Goal: Navigation & Orientation: Find specific page/section

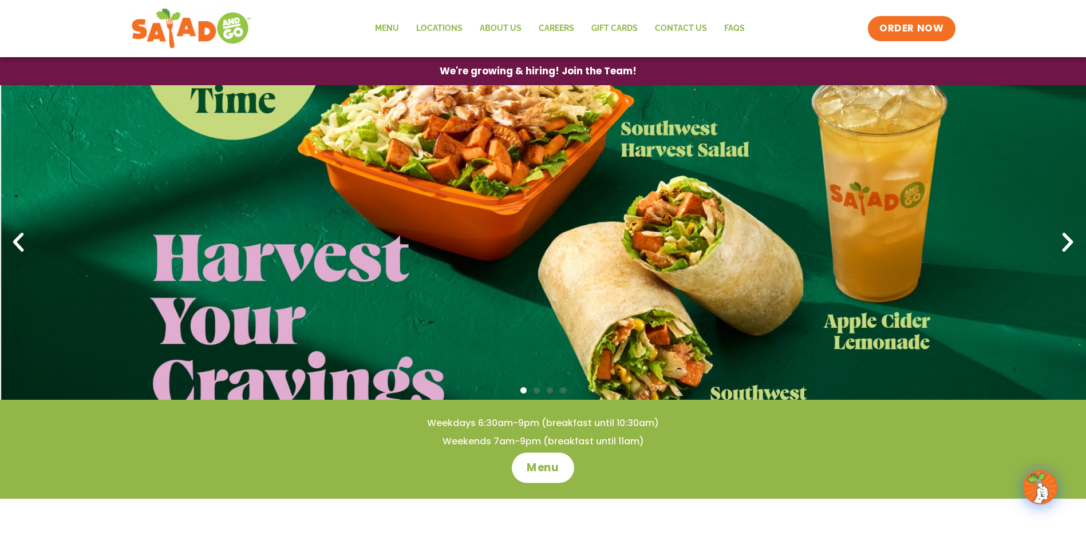
click at [551, 466] on span "Menu" at bounding box center [543, 468] width 33 height 15
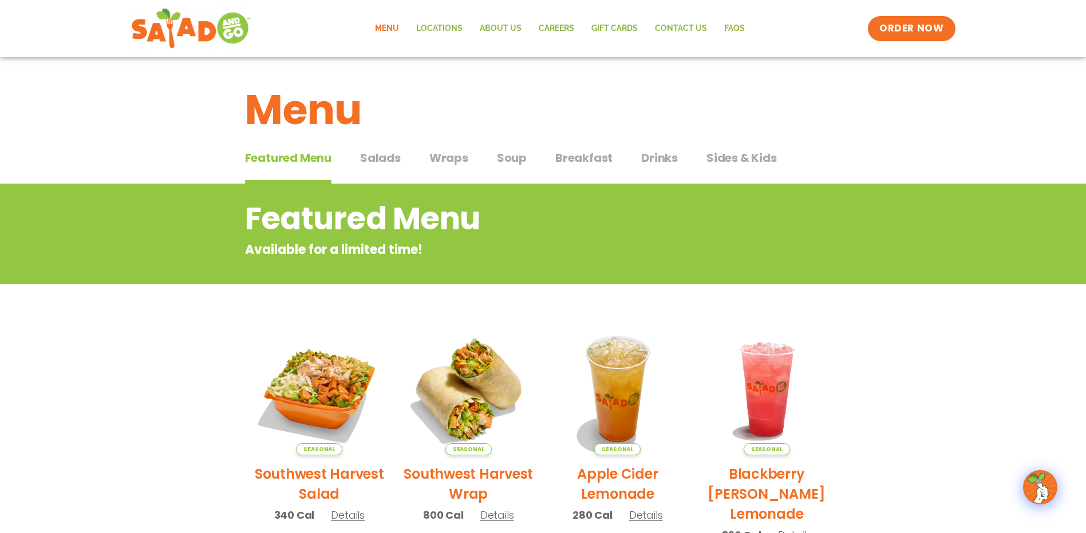
click at [382, 161] on span "Salads" at bounding box center [380, 157] width 41 height 17
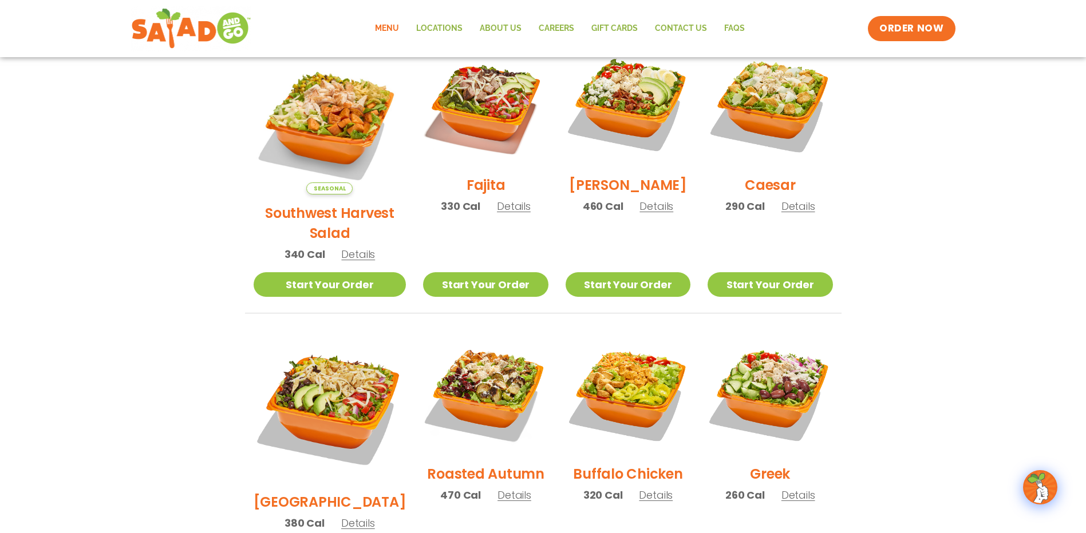
scroll to position [458, 0]
